Goal: Check status: Check status

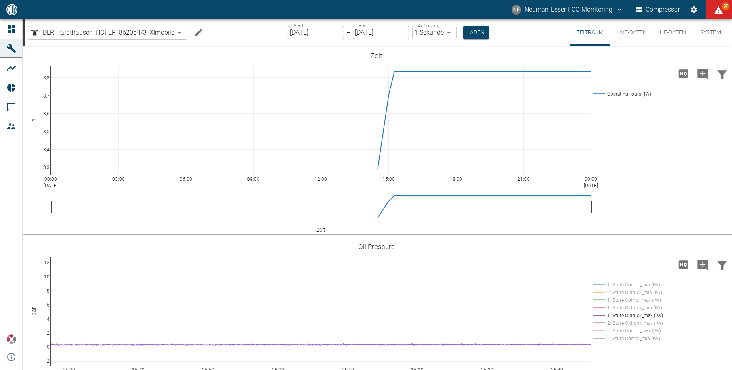
scroll to position [120, 0]
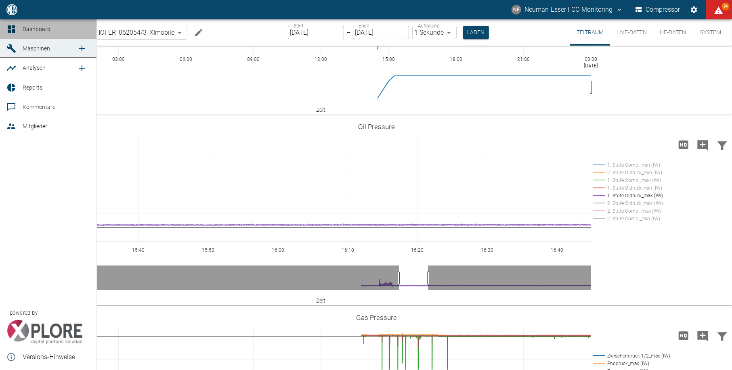
click at [8, 29] on icon at bounding box center [11, 28] width 7 height 7
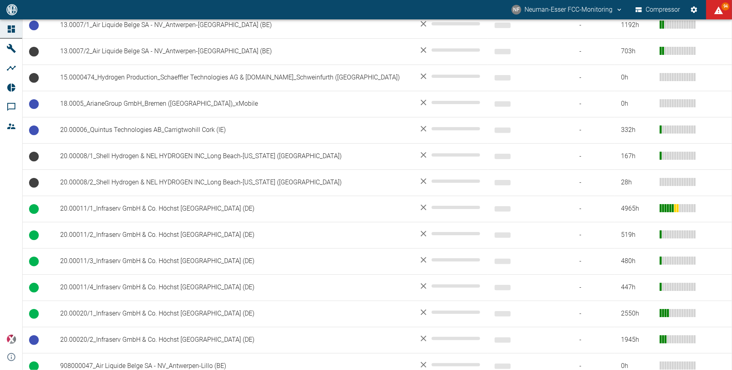
scroll to position [377, 0]
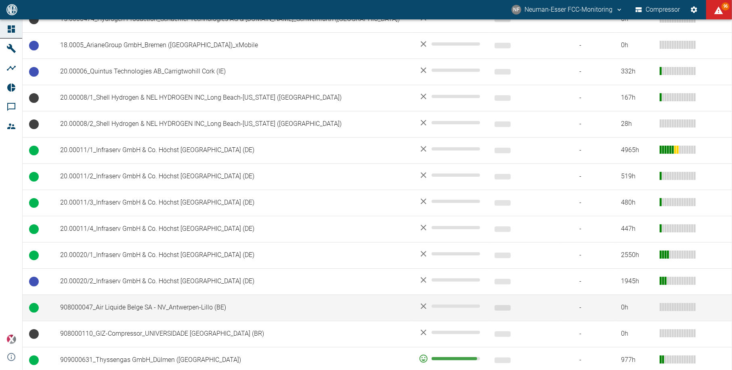
click at [152, 311] on td "908000047_Air Liquide Belge SA - NV_Antwerpen-Lillo (BE)" at bounding box center [233, 308] width 359 height 26
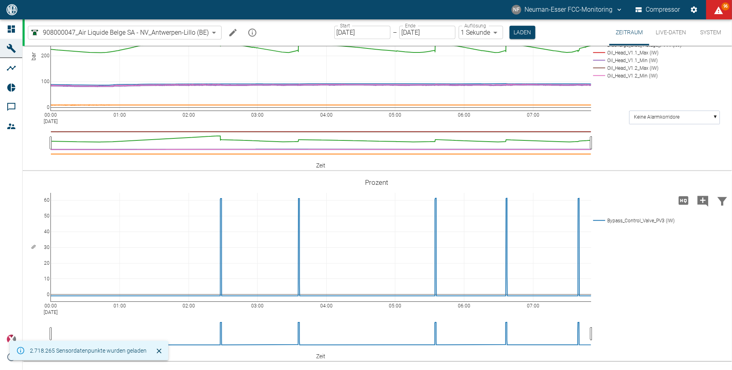
scroll to position [538, 0]
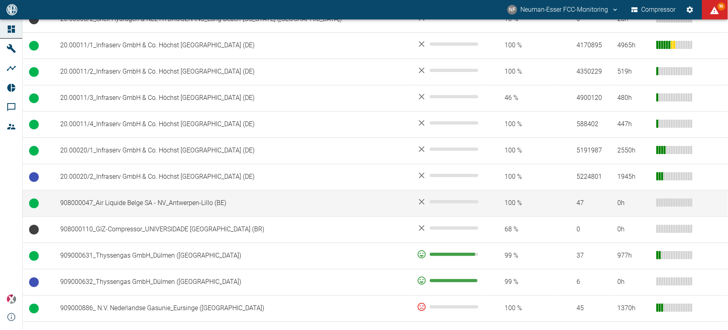
scroll to position [485, 0]
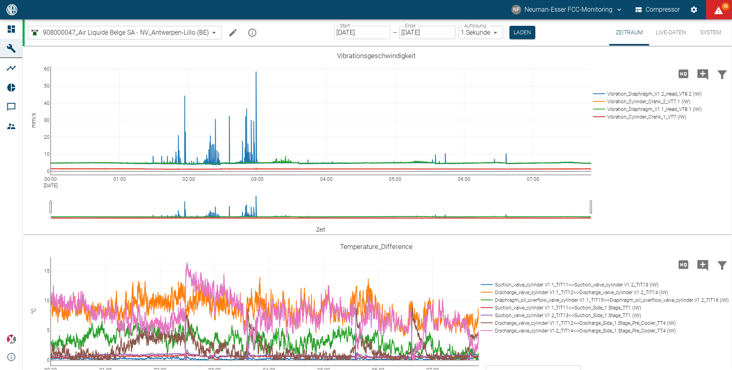
scroll to position [538, 0]
